Goal: Task Accomplishment & Management: Use online tool/utility

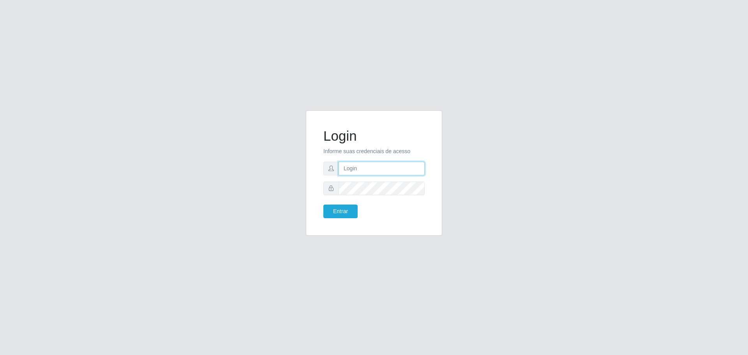
type input "[EMAIL_ADDRESS][DOMAIN_NAME]"
click at [348, 212] on button "Entrar" at bounding box center [340, 212] width 34 height 14
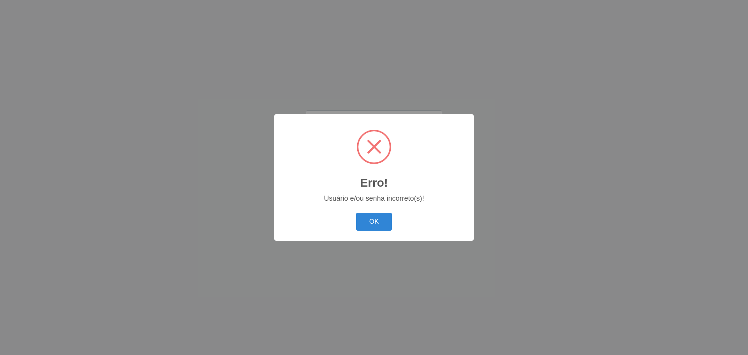
click at [387, 212] on div "OK Cancel" at bounding box center [374, 221] width 184 height 22
click at [378, 217] on button "OK" at bounding box center [374, 222] width 36 height 18
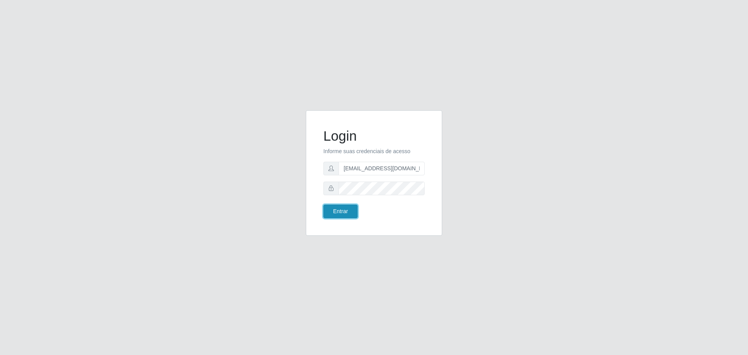
click at [353, 211] on button "Entrar" at bounding box center [340, 212] width 34 height 14
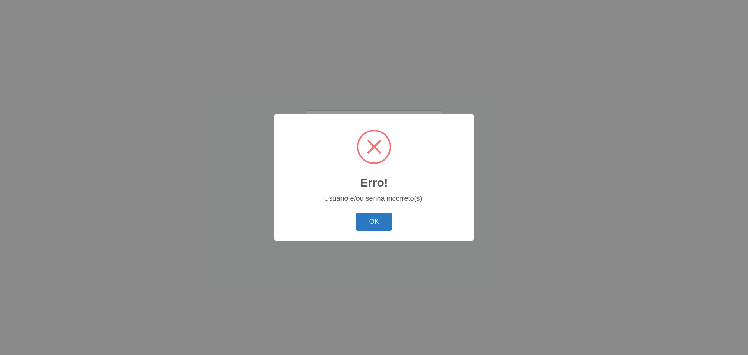
drag, startPoint x: 363, startPoint y: 217, endPoint x: 363, endPoint y: 209, distance: 8.6
click at [363, 217] on button "OK" at bounding box center [374, 222] width 36 height 18
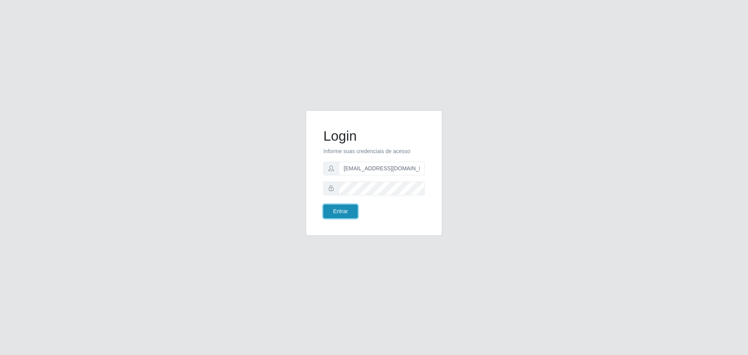
click at [336, 208] on button "Entrar" at bounding box center [340, 212] width 34 height 14
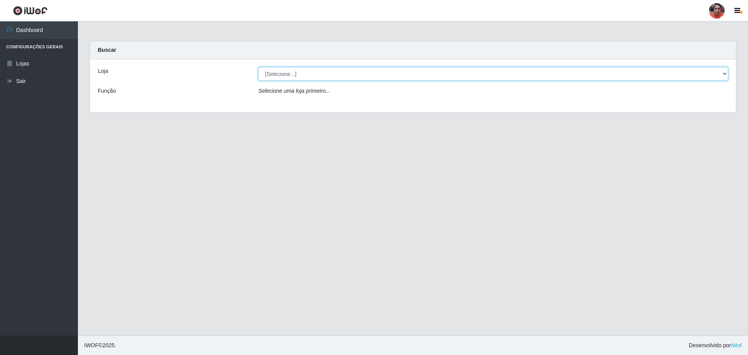
click at [726, 74] on select "[Selecione...] Mar Vermelho - Loja 05" at bounding box center [493, 74] width 470 height 14
select select "252"
click at [258, 67] on select "[Selecione...] Mar Vermelho - Loja 05" at bounding box center [493, 74] width 470 height 14
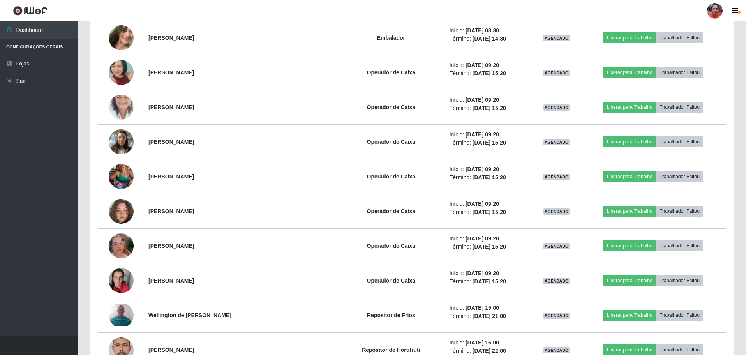
scroll to position [957, 0]
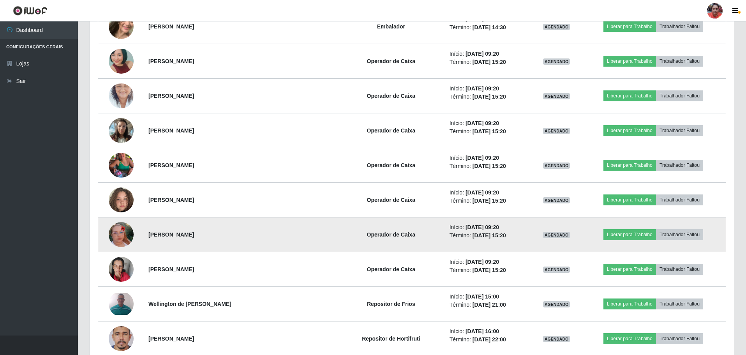
click at [119, 232] on img at bounding box center [121, 234] width 25 height 44
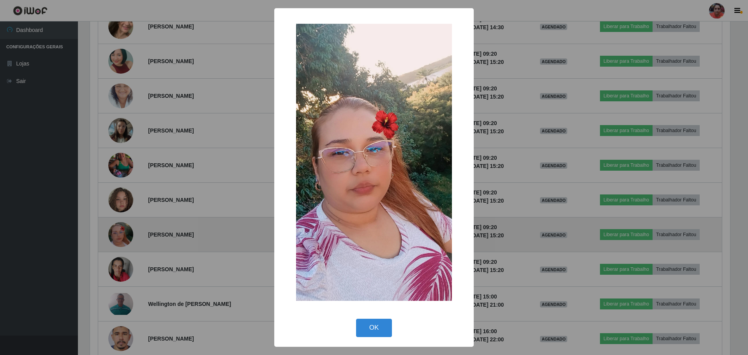
click at [119, 232] on div "× OK Cancel" at bounding box center [374, 177] width 748 height 355
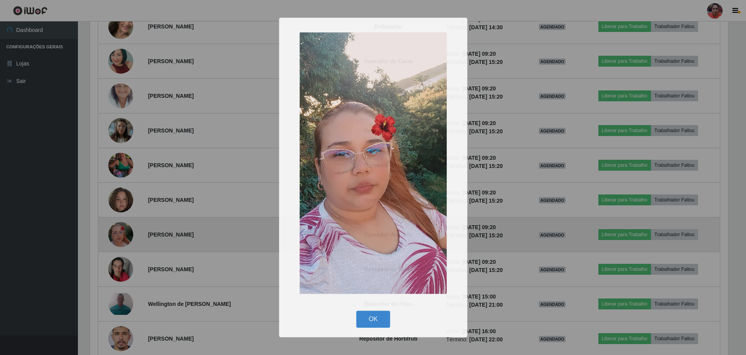
scroll to position [162, 644]
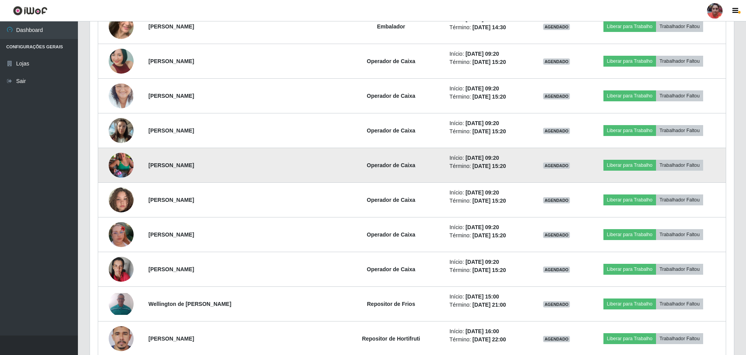
click at [118, 159] on img at bounding box center [121, 165] width 25 height 44
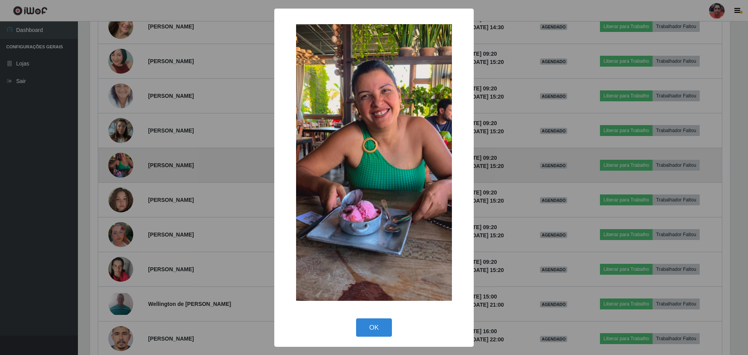
click at [118, 159] on div "× OK Cancel" at bounding box center [374, 177] width 748 height 355
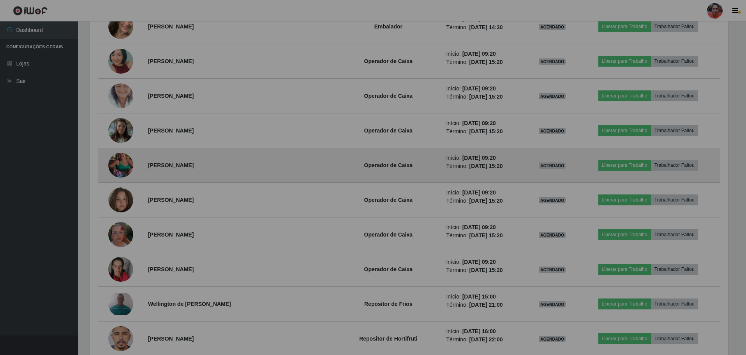
scroll to position [162, 644]
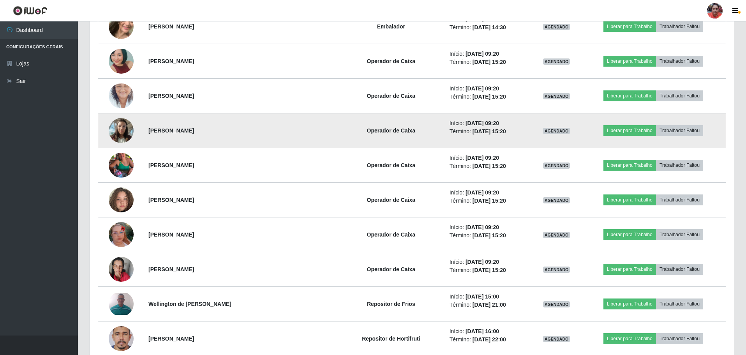
click at [119, 138] on img at bounding box center [121, 130] width 25 height 33
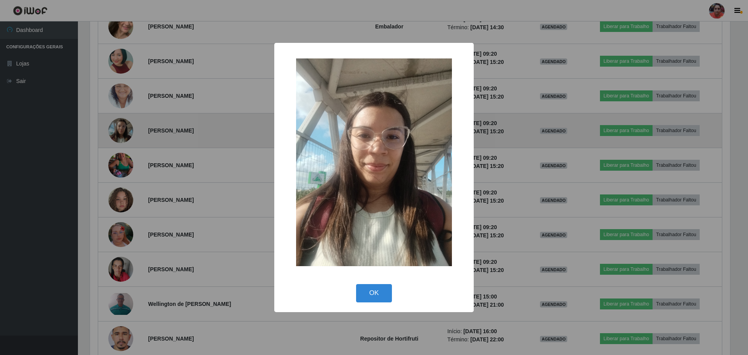
click at [119, 138] on div "× OK Cancel" at bounding box center [374, 177] width 748 height 355
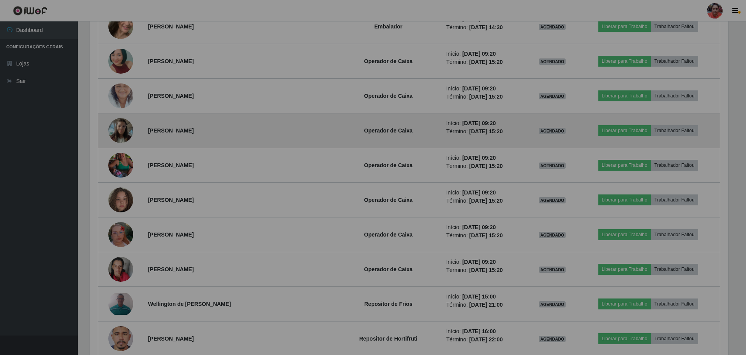
scroll to position [162, 644]
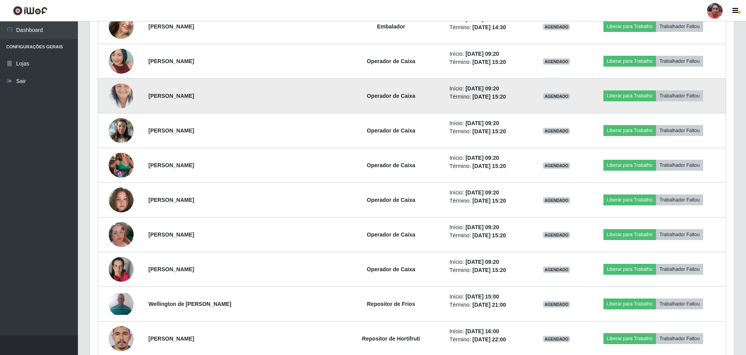
click at [119, 102] on img at bounding box center [121, 96] width 25 height 44
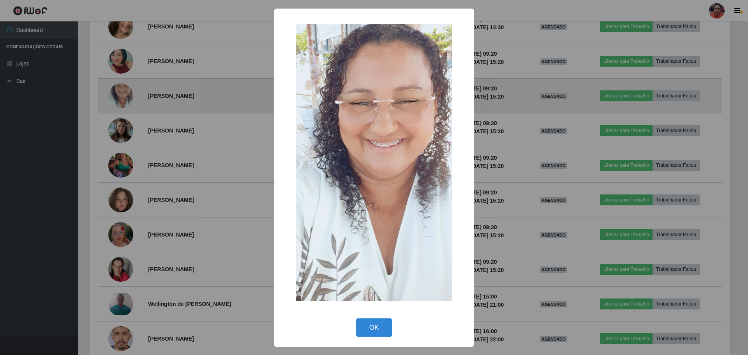
click at [119, 102] on div "× OK Cancel" at bounding box center [374, 177] width 748 height 355
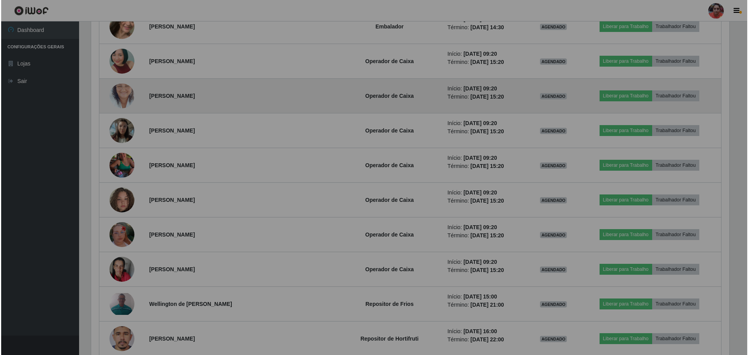
scroll to position [162, 644]
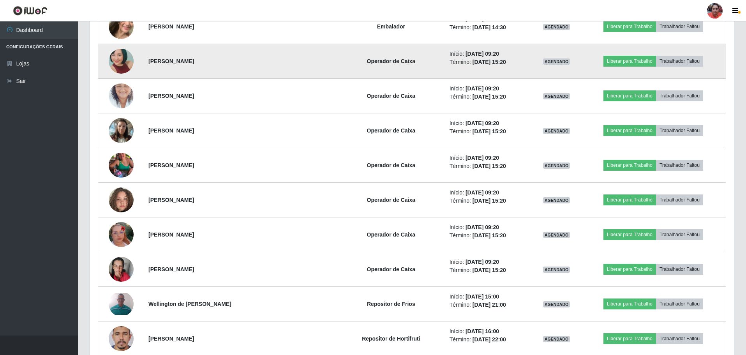
click at [120, 59] on img at bounding box center [121, 61] width 25 height 53
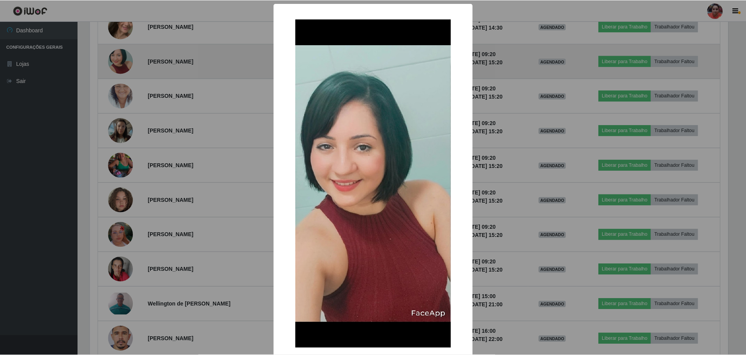
scroll to position [162, 640]
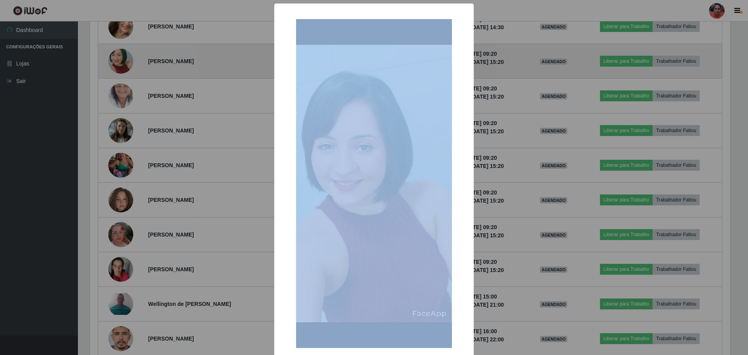
click at [120, 59] on div "× OK Cancel" at bounding box center [374, 177] width 748 height 355
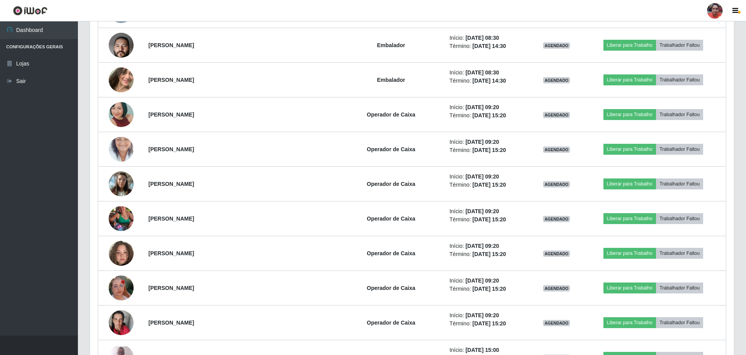
scroll to position [897, 0]
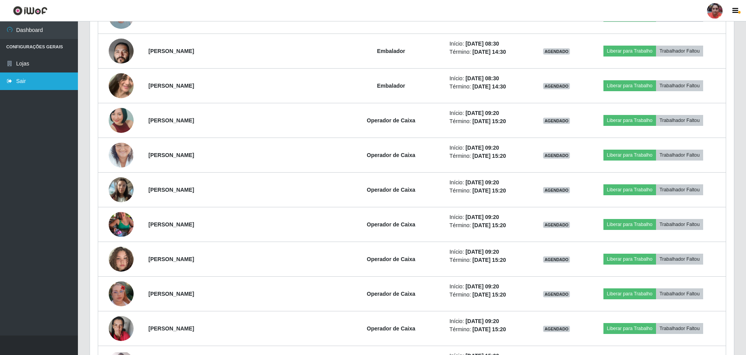
click at [20, 84] on link "Sair" at bounding box center [39, 81] width 78 height 18
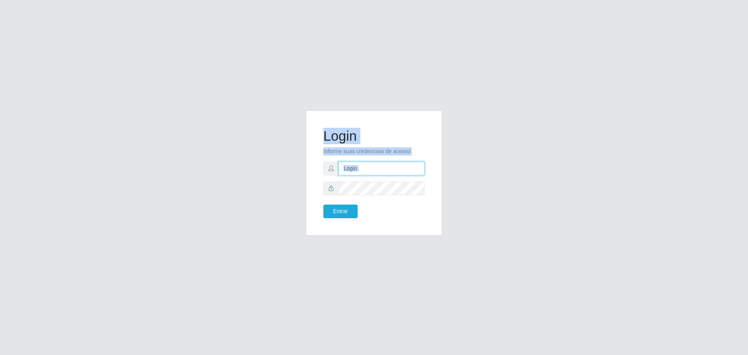
type input "[EMAIL_ADDRESS][DOMAIN_NAME]"
click at [596, 212] on div "Login Informe suas credenciais de acesso [EMAIL_ADDRESS][DOMAIN_NAME] Entrar" at bounding box center [374, 177] width 748 height 355
